Goal: Information Seeking & Learning: Understand process/instructions

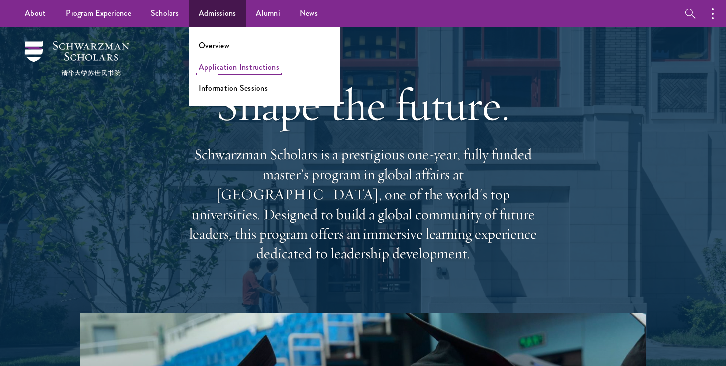
click at [214, 66] on link "Application Instructions" at bounding box center [239, 66] width 80 height 11
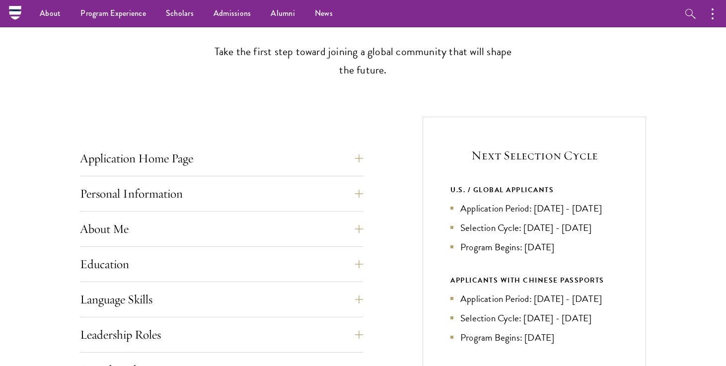
scroll to position [260, 0]
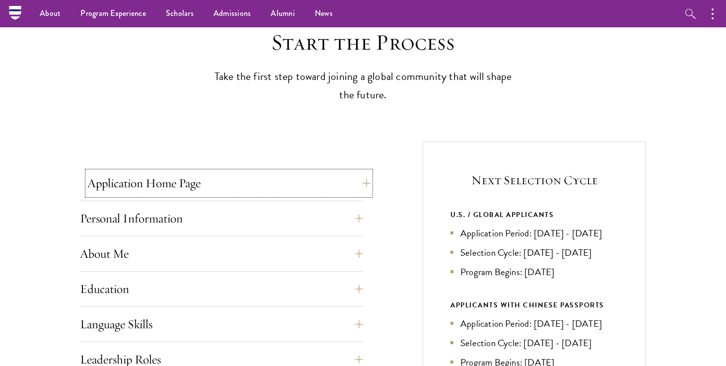
click at [311, 181] on button "Application Home Page" at bounding box center [228, 183] width 283 height 24
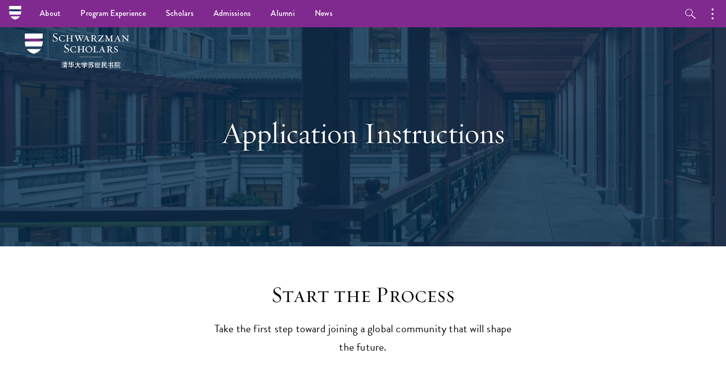
scroll to position [0, 0]
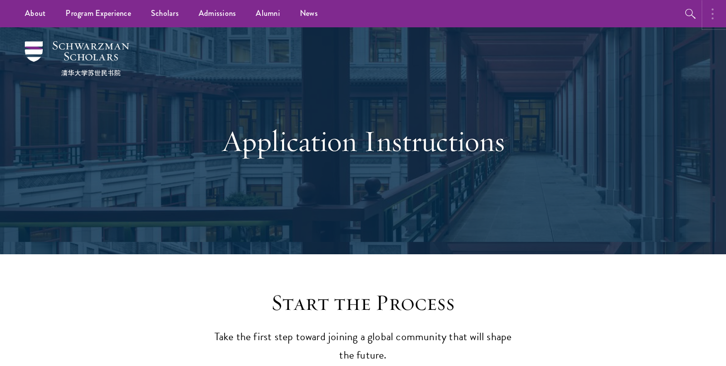
click at [710, 10] on button "button" at bounding box center [715, 13] width 22 height 27
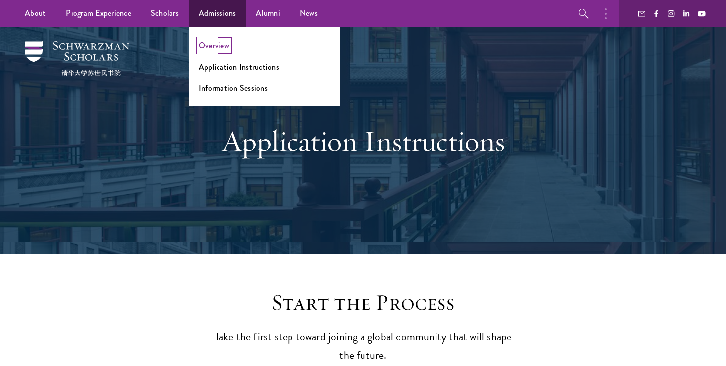
click at [208, 47] on link "Overview" at bounding box center [214, 45] width 31 height 11
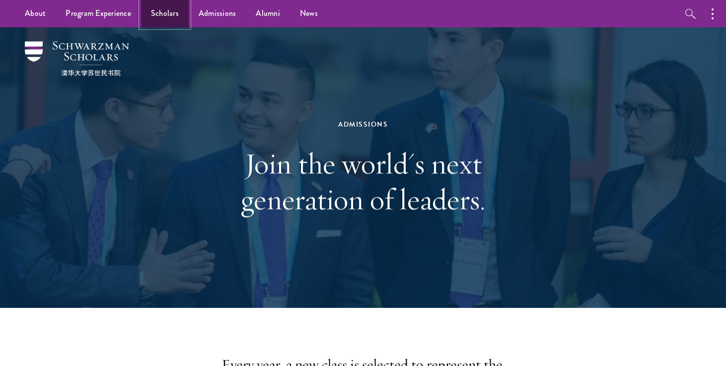
click at [146, 12] on link "Scholars" at bounding box center [165, 13] width 48 height 27
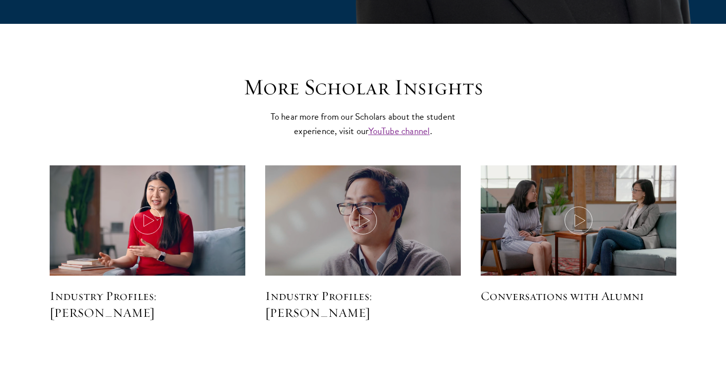
scroll to position [2372, 0]
